Goal: Find contact information: Find contact information

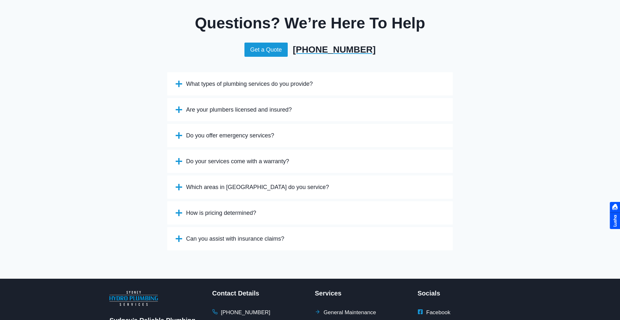
scroll to position [1495, 0]
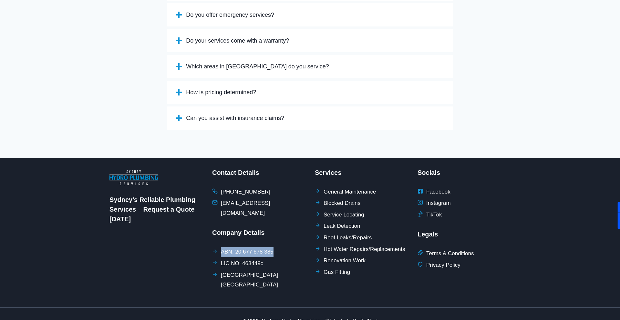
drag, startPoint x: 288, startPoint y: 235, endPoint x: 214, endPoint y: 233, distance: 73.9
click at [214, 247] on li "ABN: 20 677 678 385" at bounding box center [258, 252] width 93 height 10
copy span "ABN: 20 677 678 385"
click at [432, 187] on span "Facebook" at bounding box center [438, 192] width 24 height 10
click at [419, 189] on icon at bounding box center [420, 191] width 5 height 5
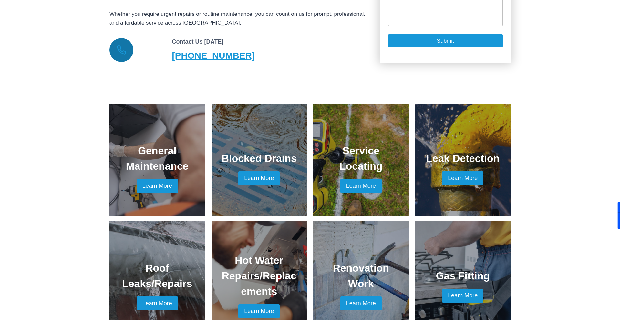
scroll to position [0, 0]
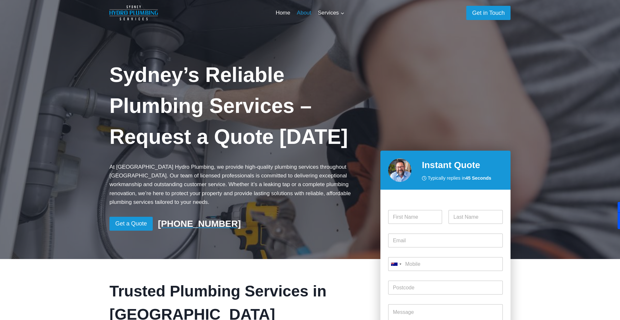
click at [301, 12] on link "About" at bounding box center [303, 12] width 21 height 15
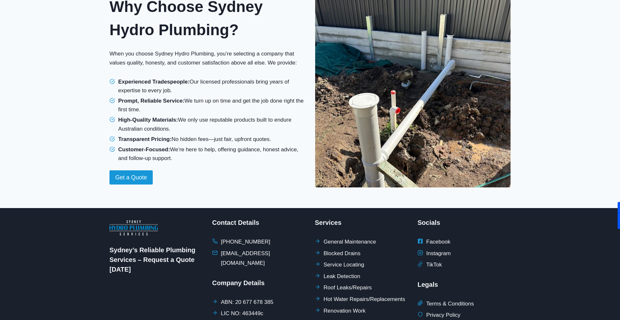
scroll to position [509, 0]
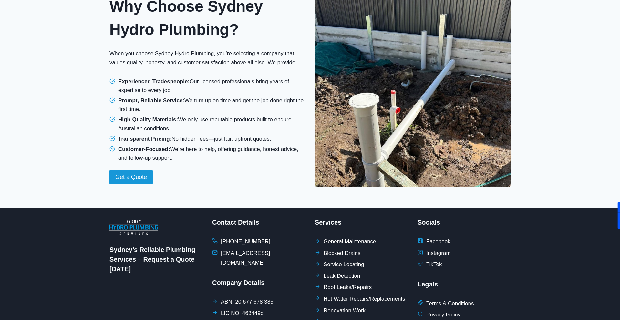
drag, startPoint x: 276, startPoint y: 235, endPoint x: 231, endPoint y: 236, distance: 44.9
click at [231, 237] on li "[PHONE_NUMBER]" at bounding box center [258, 242] width 93 height 10
copy span "416 971 351"
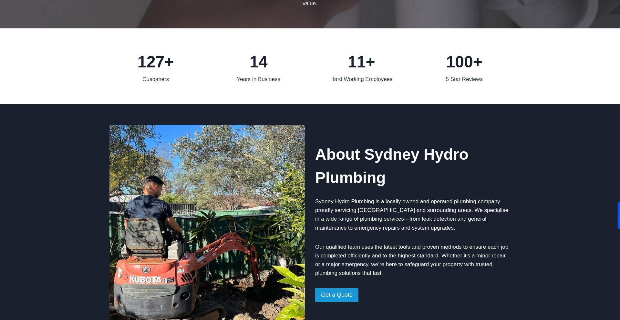
scroll to position [0, 0]
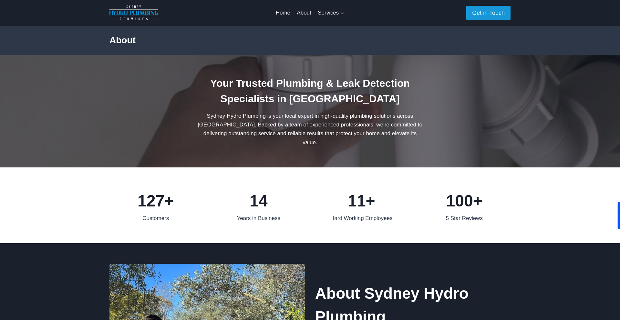
click at [302, 10] on link "About" at bounding box center [303, 12] width 21 height 15
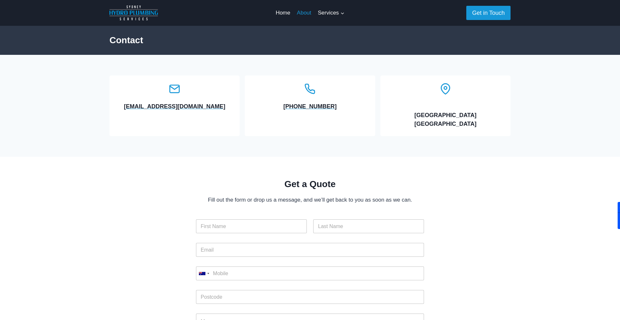
click at [304, 12] on link "About" at bounding box center [303, 12] width 21 height 15
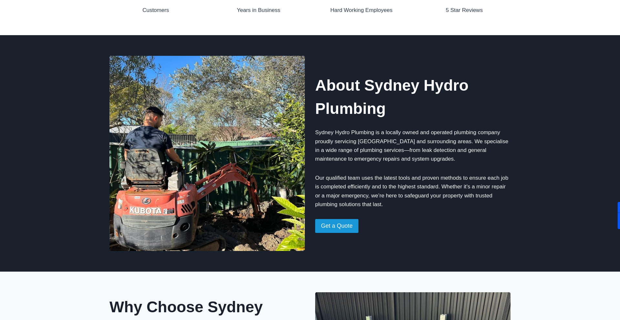
scroll to position [264, 0]
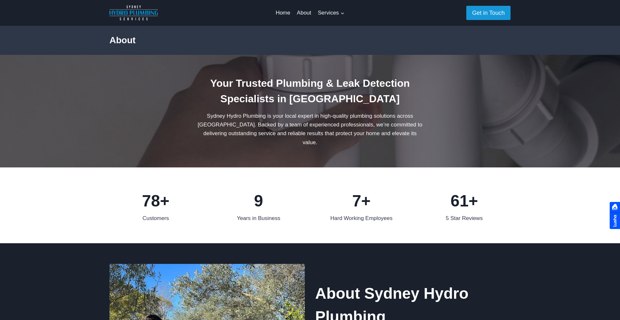
click at [302, 13] on link "About" at bounding box center [303, 12] width 21 height 15
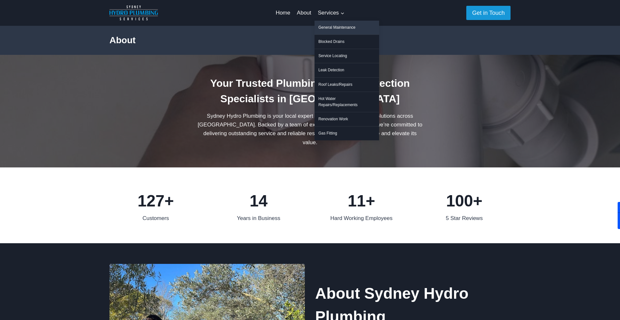
click at [332, 31] on link "General Maintenance" at bounding box center [346, 28] width 65 height 14
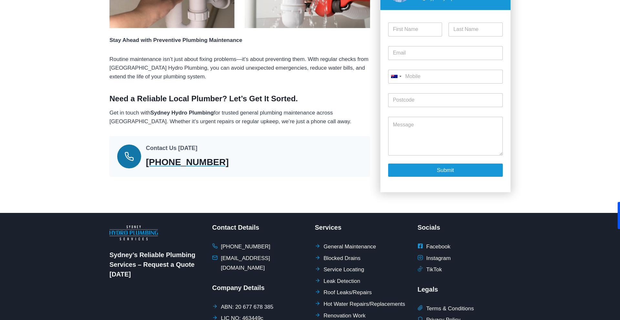
scroll to position [656, 0]
